Goal: Information Seeking & Learning: Learn about a topic

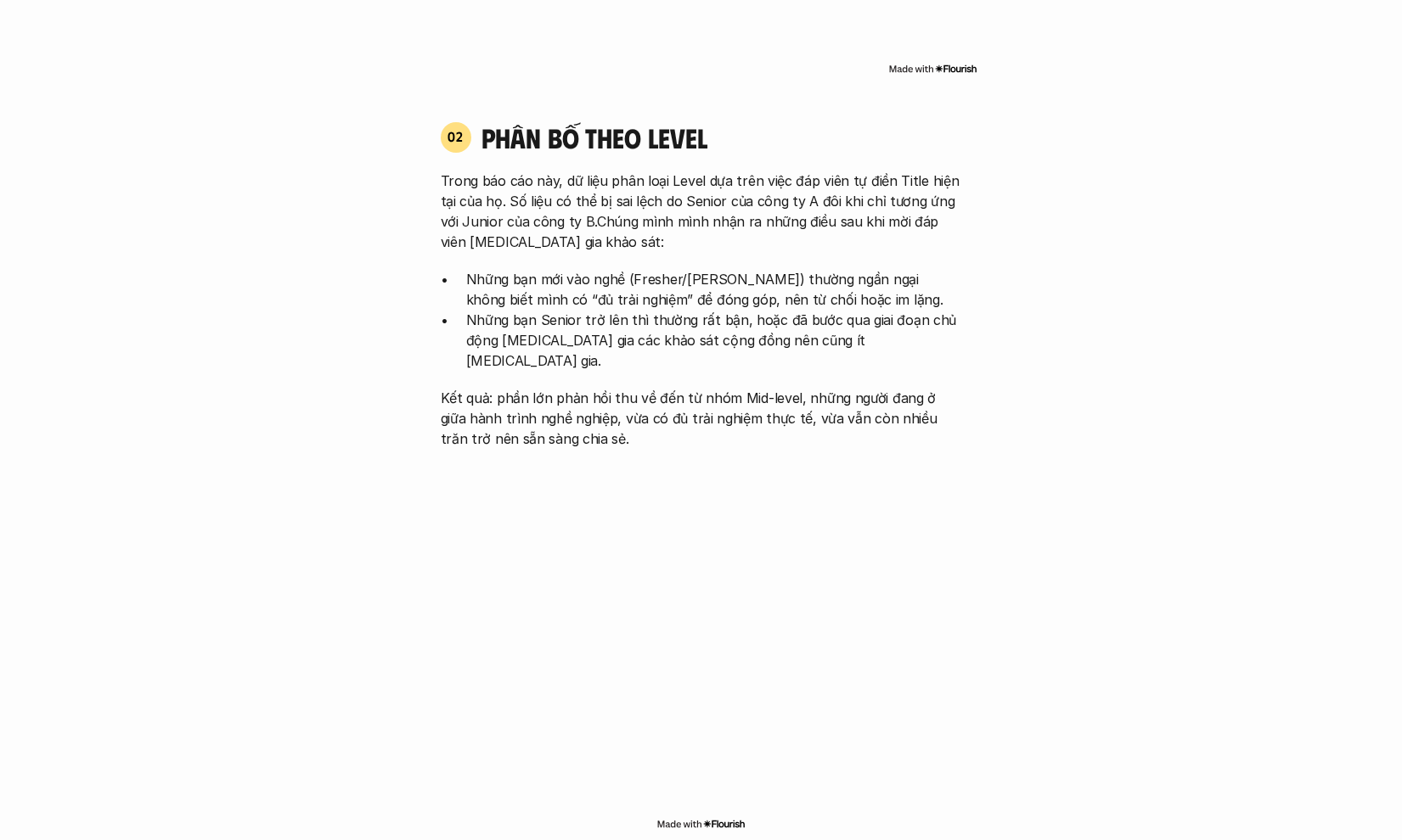
scroll to position [3766, 0]
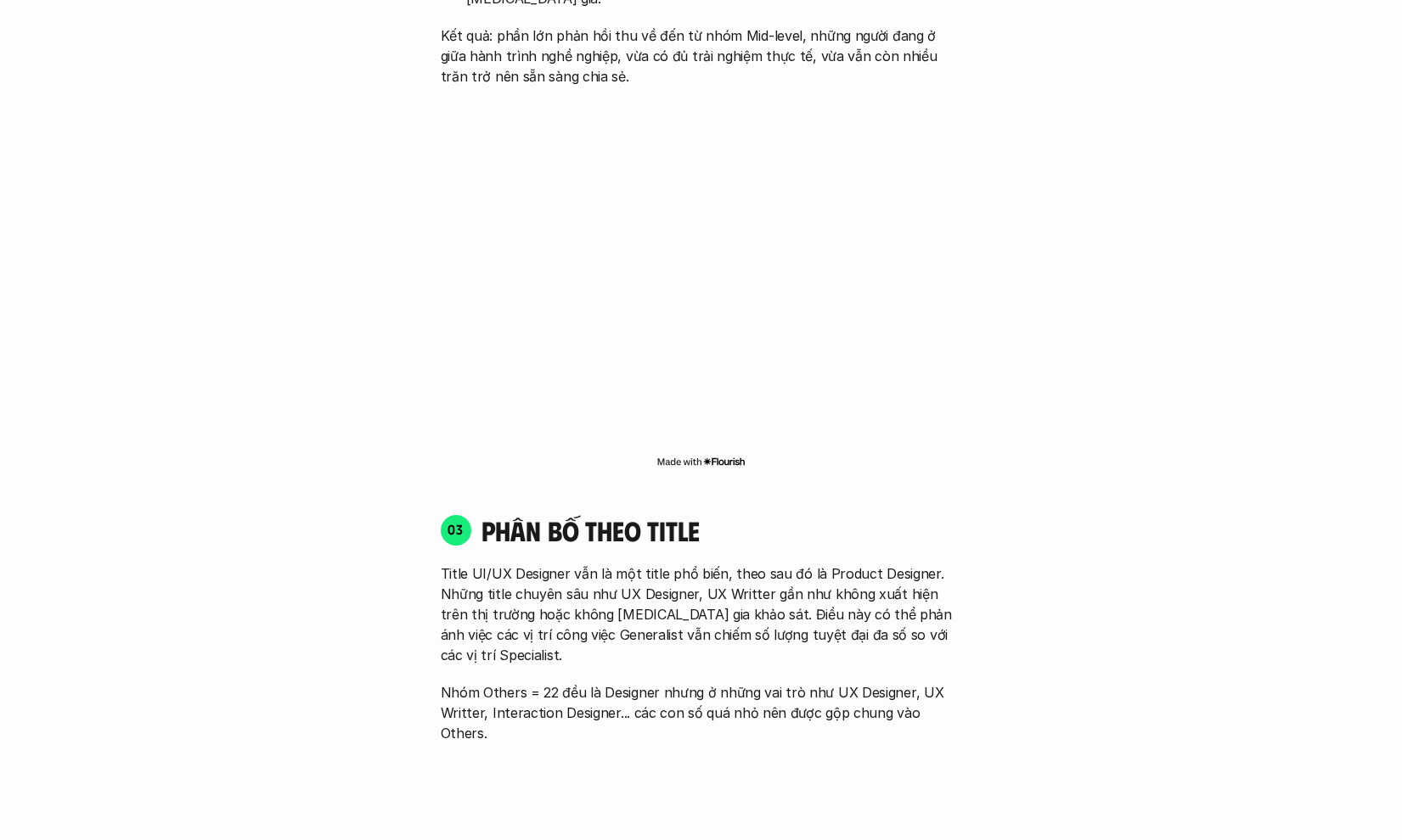
click at [1112, 379] on div "01 Phân bố theo background 03 nhóm ngành chính của những người [MEDICAL_DATA] g…" at bounding box center [701, 652] width 1087 height 3103
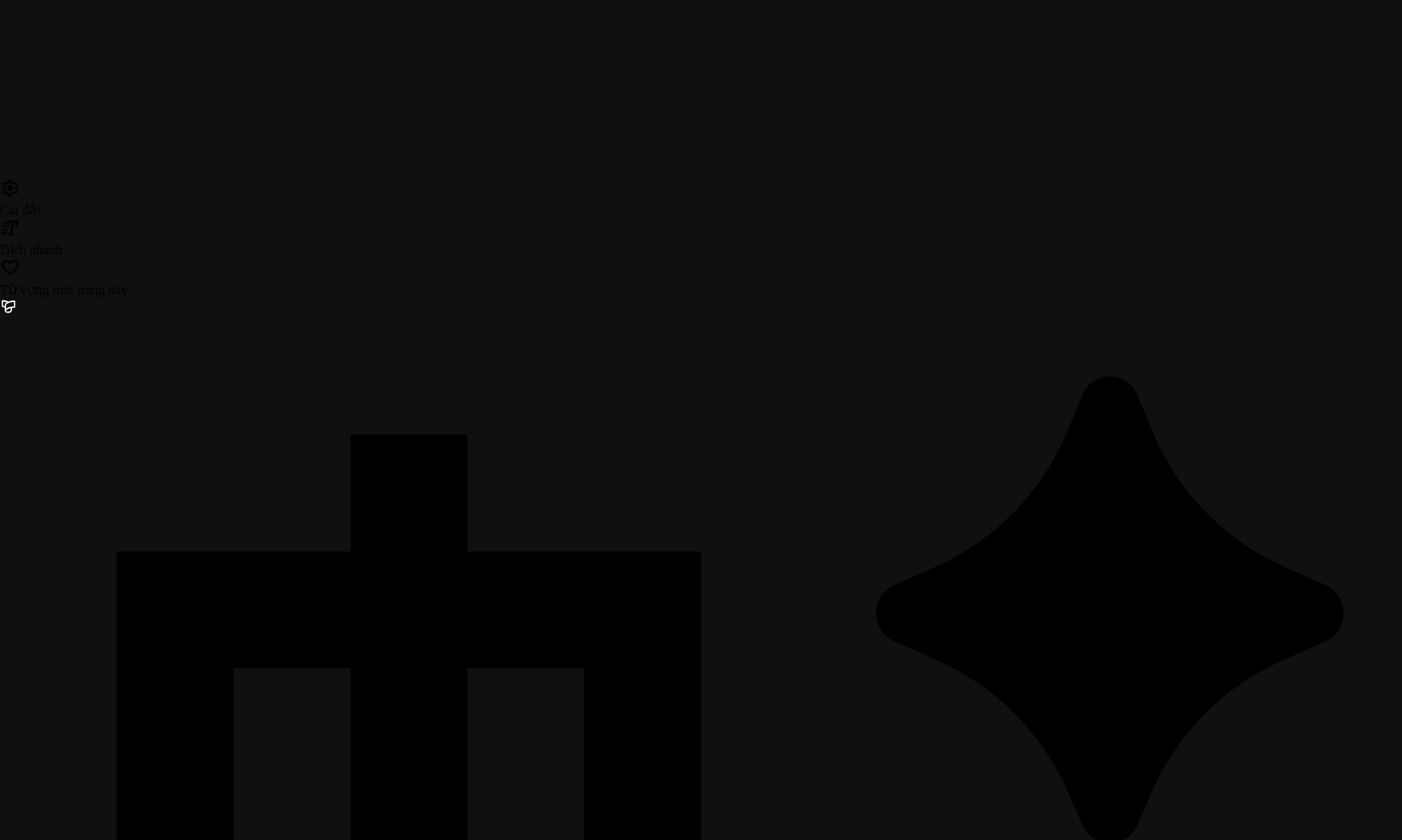
scroll to position [0, 0]
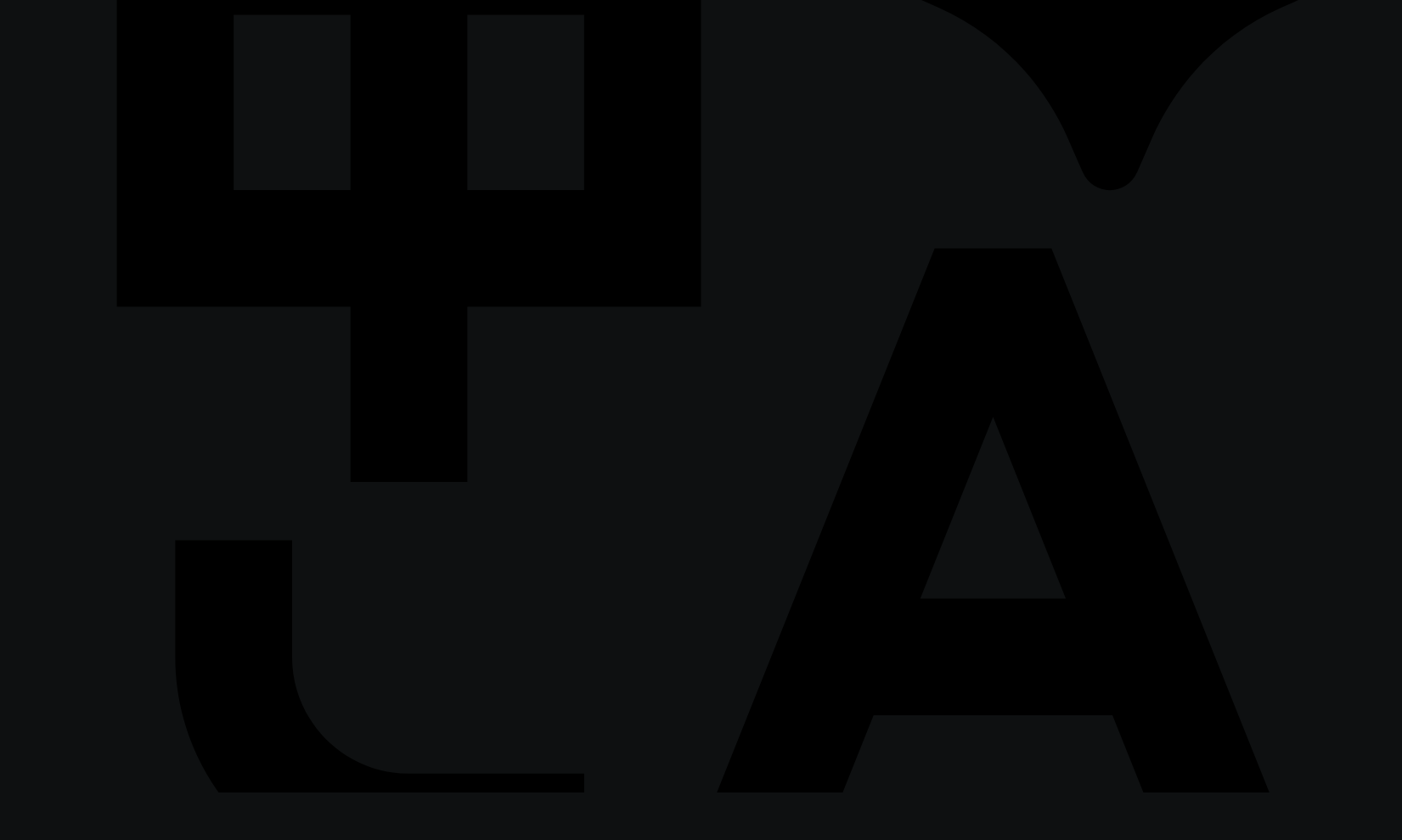
scroll to position [870, 0]
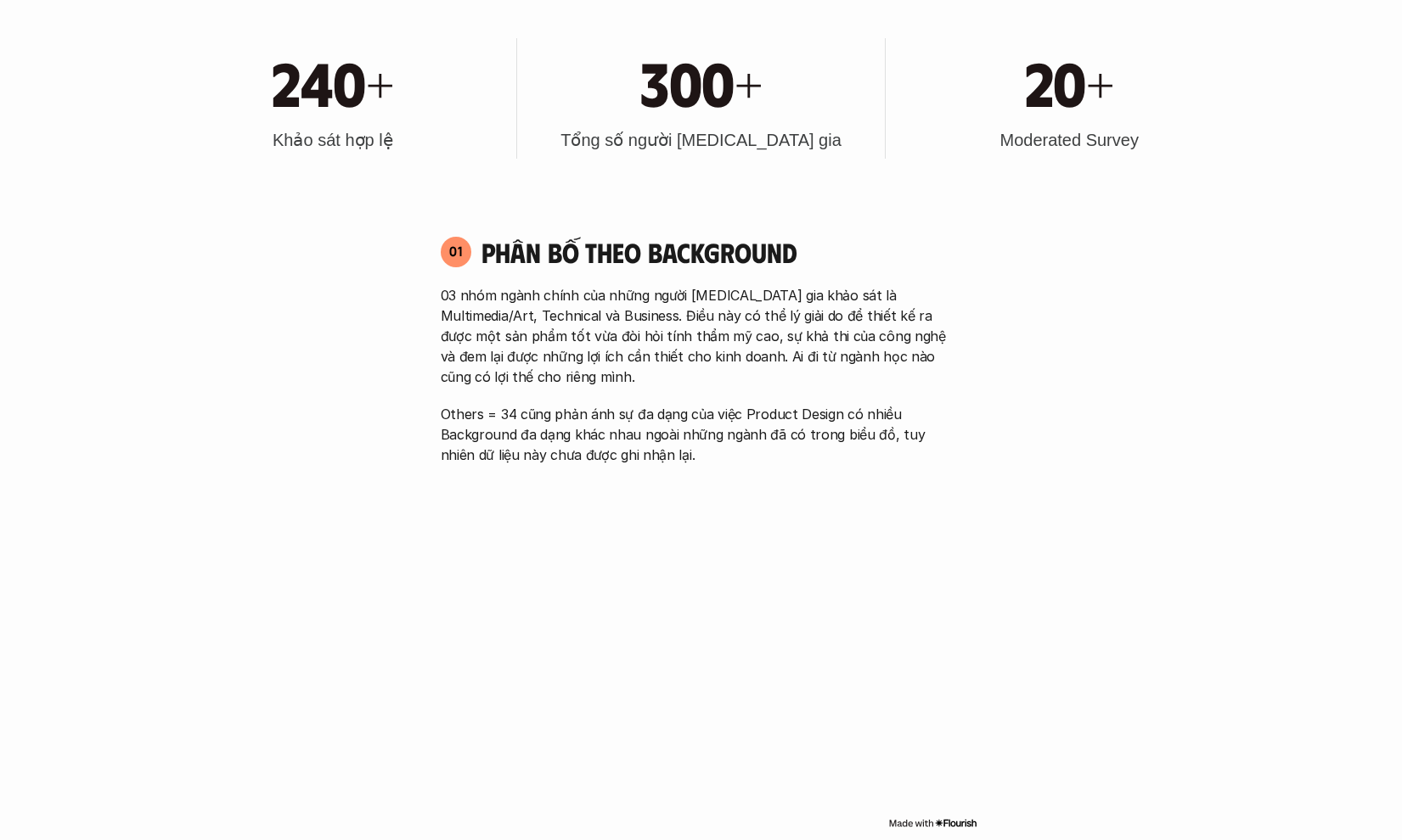
scroll to position [2660, 0]
